Goal: Information Seeking & Learning: Learn about a topic

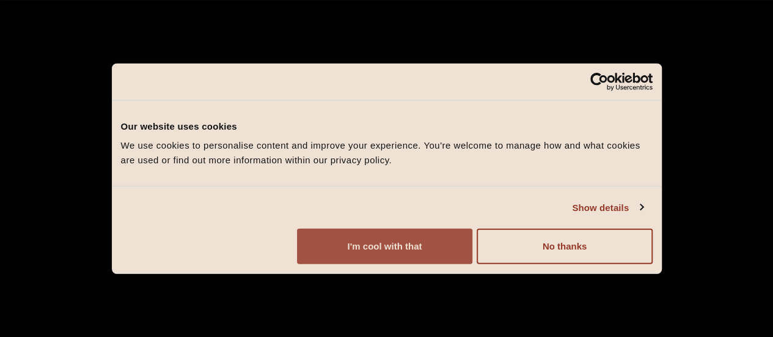
click at [472, 259] on button "I'm cool with that" at bounding box center [384, 246] width 175 height 35
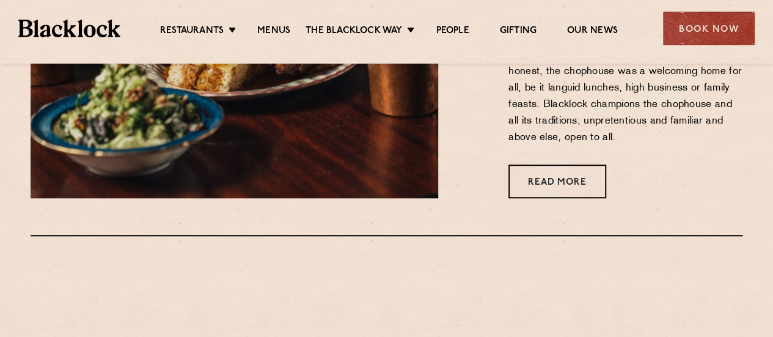
scroll to position [542, 0]
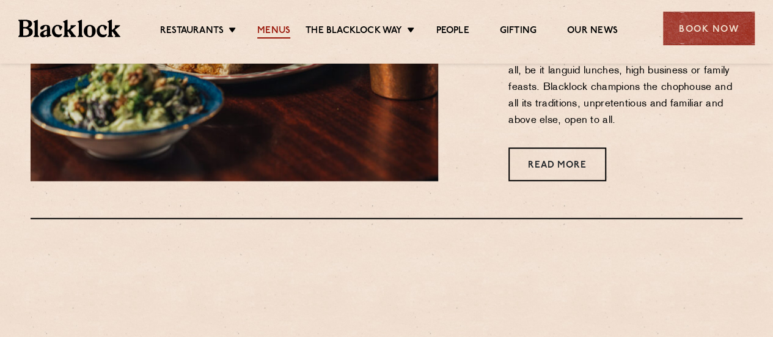
click at [271, 28] on link "Menus" at bounding box center [273, 31] width 33 height 13
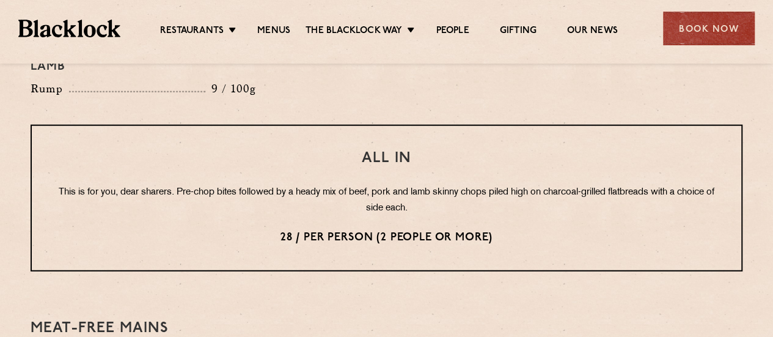
scroll to position [1518, 0]
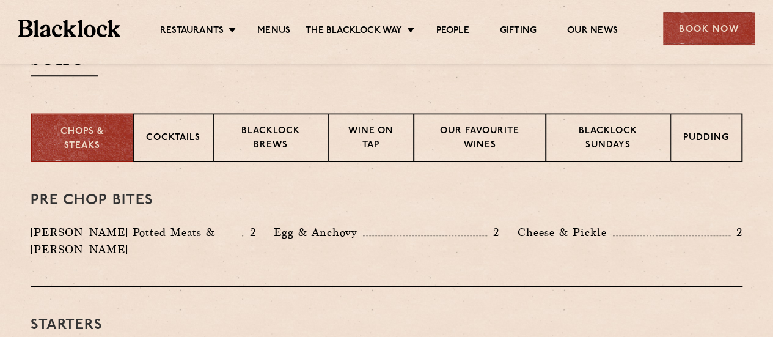
scroll to position [463, 0]
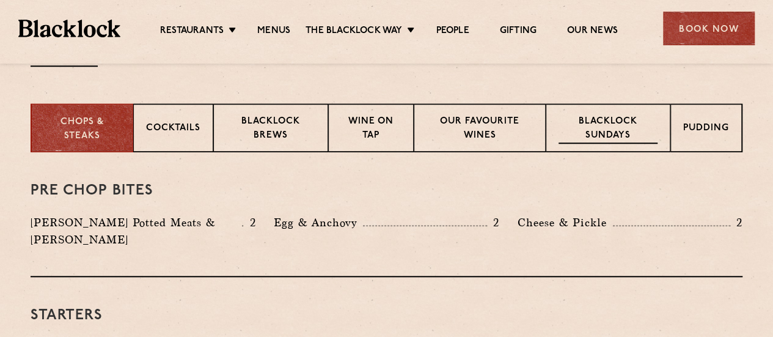
click at [574, 122] on p "Blacklock Sundays" at bounding box center [608, 129] width 99 height 29
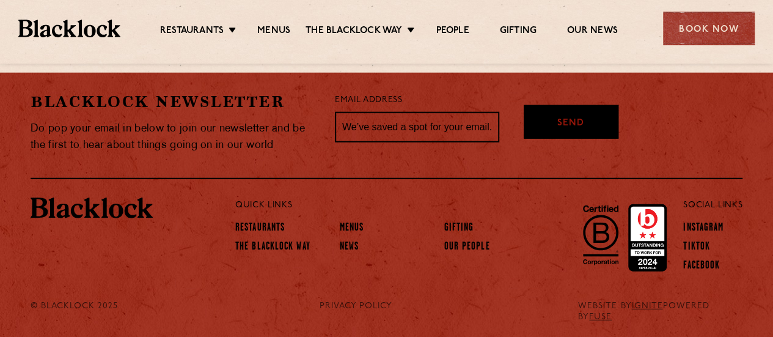
scroll to position [1567, 0]
